Goal: Navigation & Orientation: Go to known website

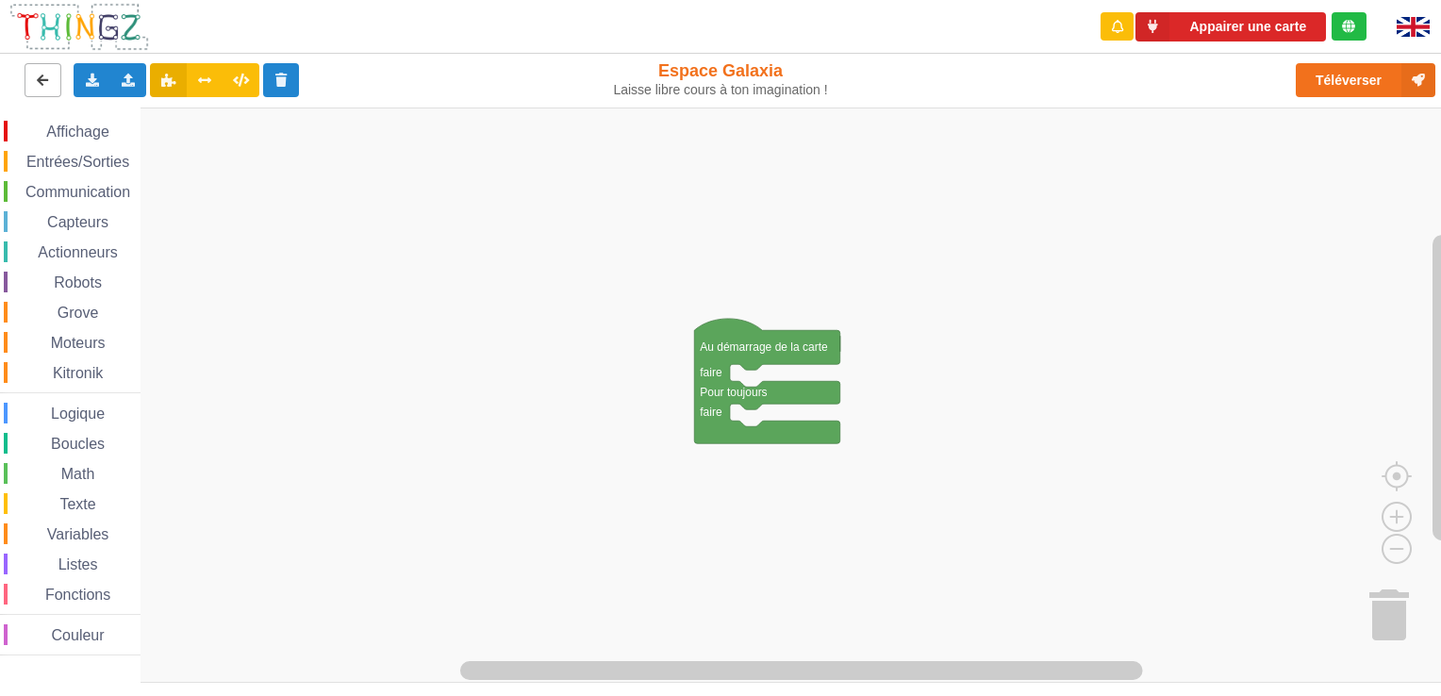
click at [41, 84] on icon at bounding box center [43, 79] width 16 height 11
